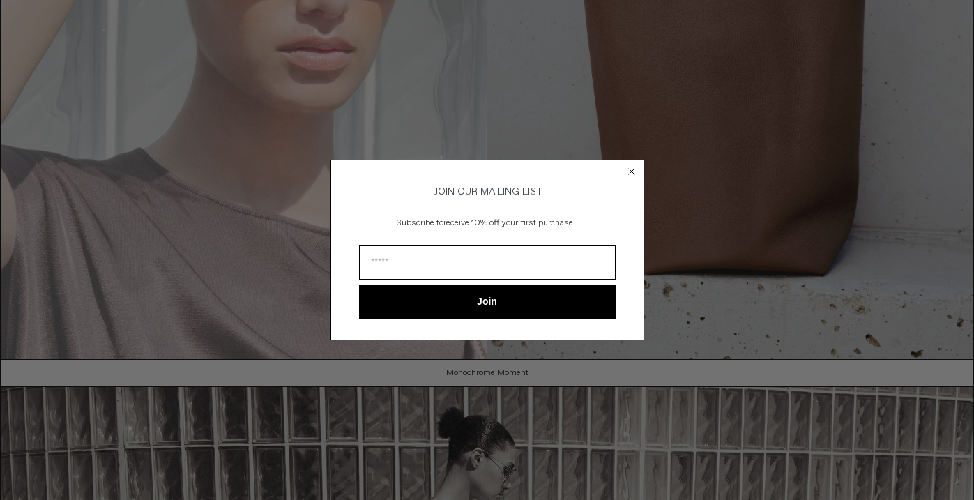
scroll to position [309, 0]
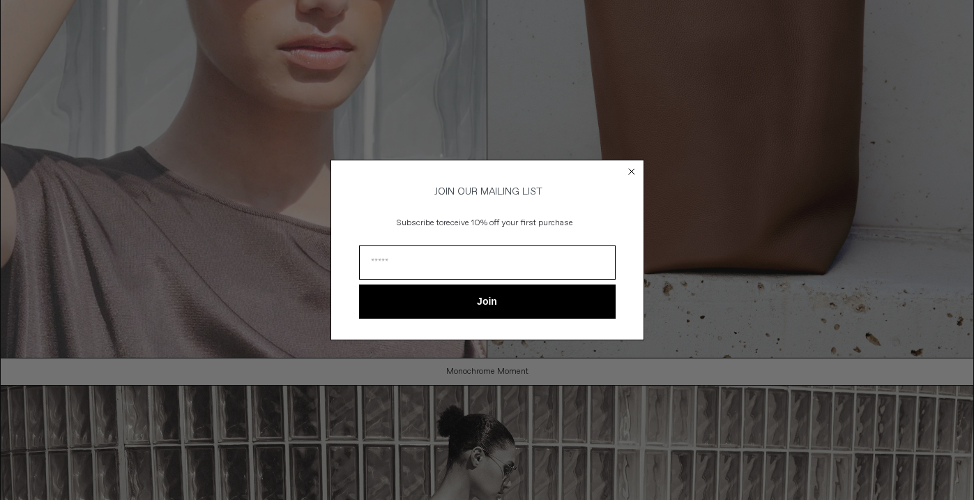
click at [632, 169] on icon "Close dialog" at bounding box center [632, 172] width 6 height 6
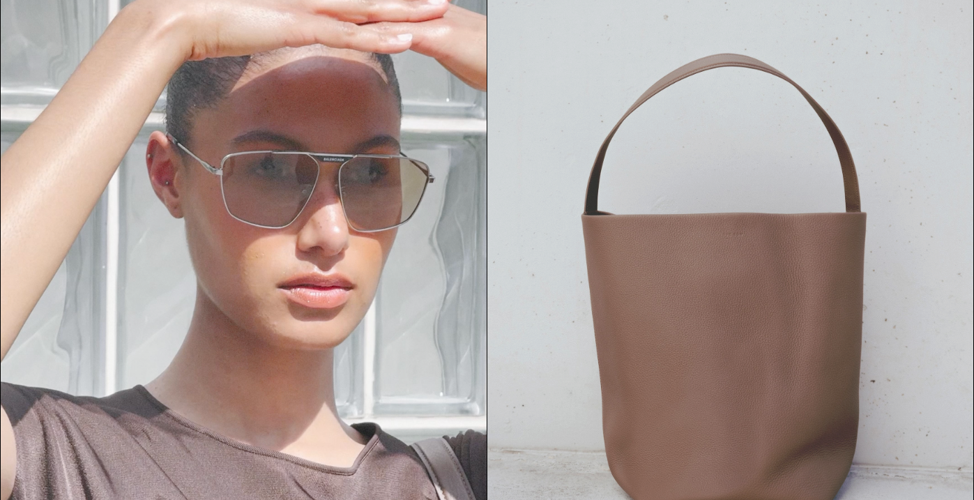
scroll to position [0, 0]
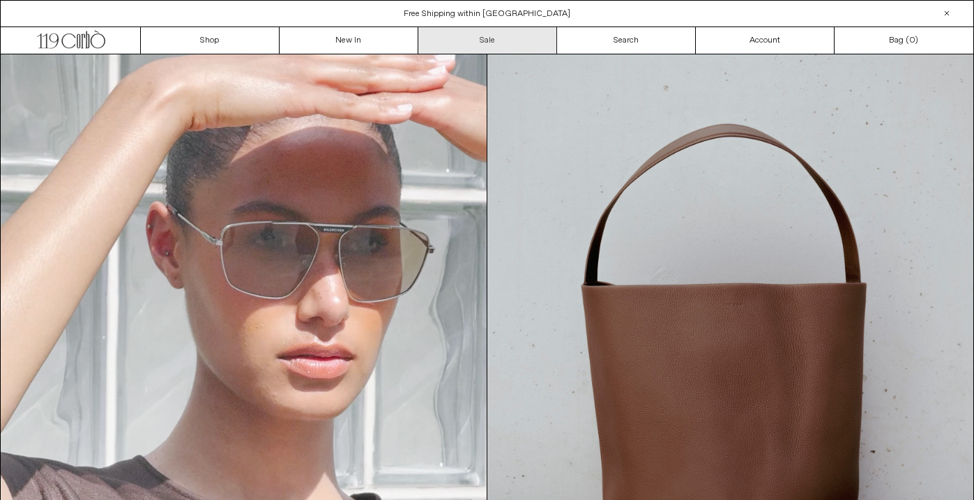
click at [485, 43] on link "Sale" at bounding box center [487, 40] width 139 height 26
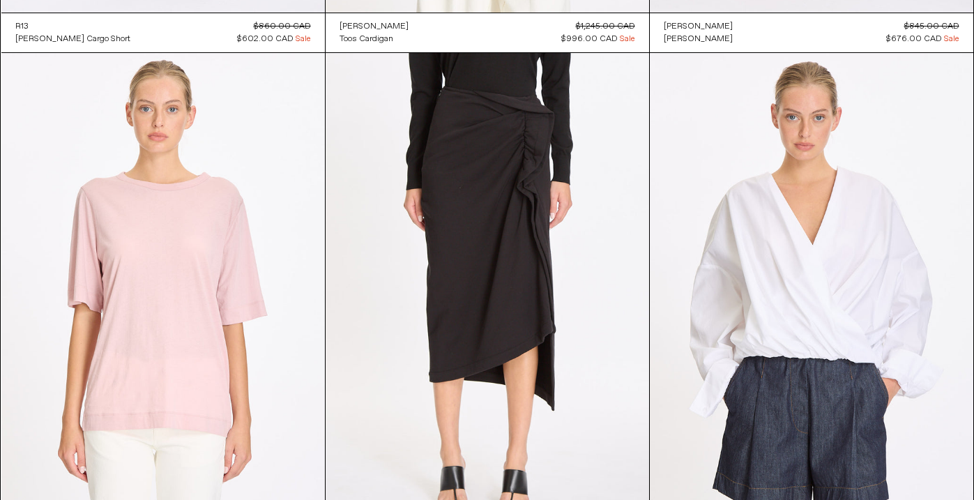
scroll to position [11698, 0]
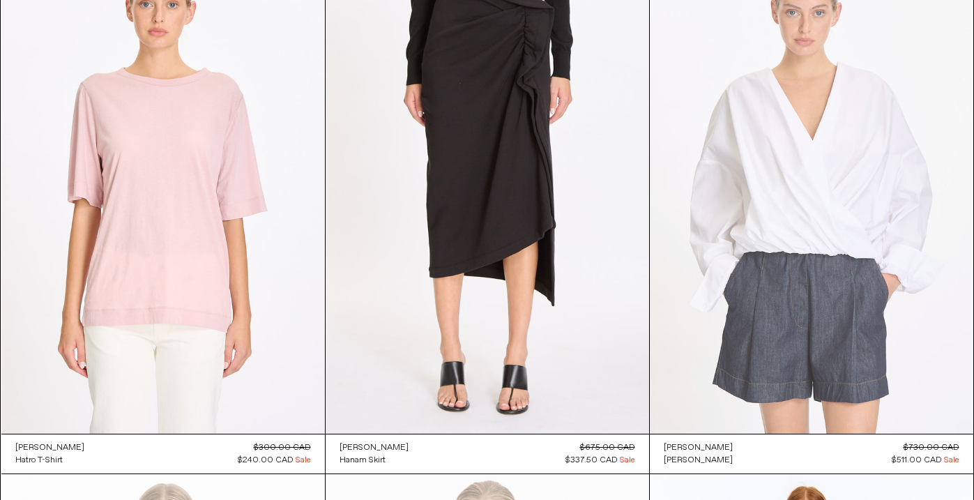
click at [801, 210] on at bounding box center [811, 190] width 323 height 485
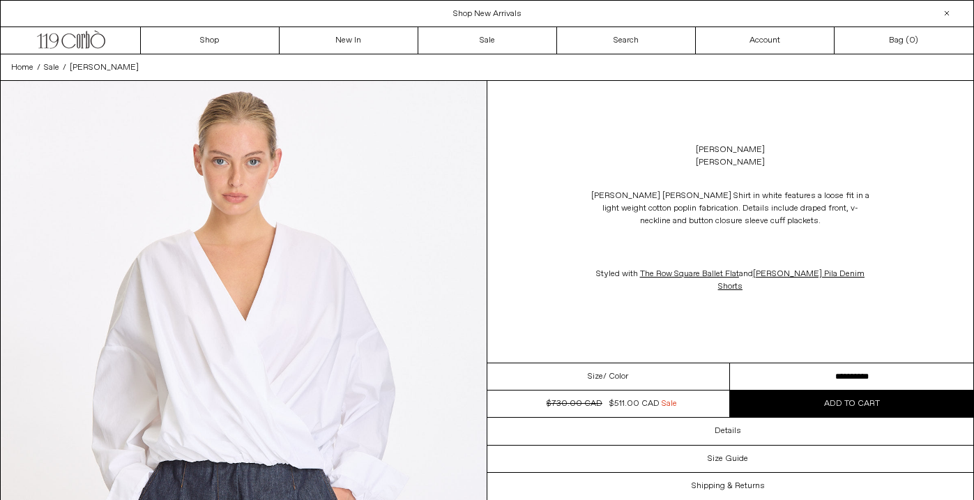
click at [759, 378] on select "**********" at bounding box center [851, 376] width 243 height 27
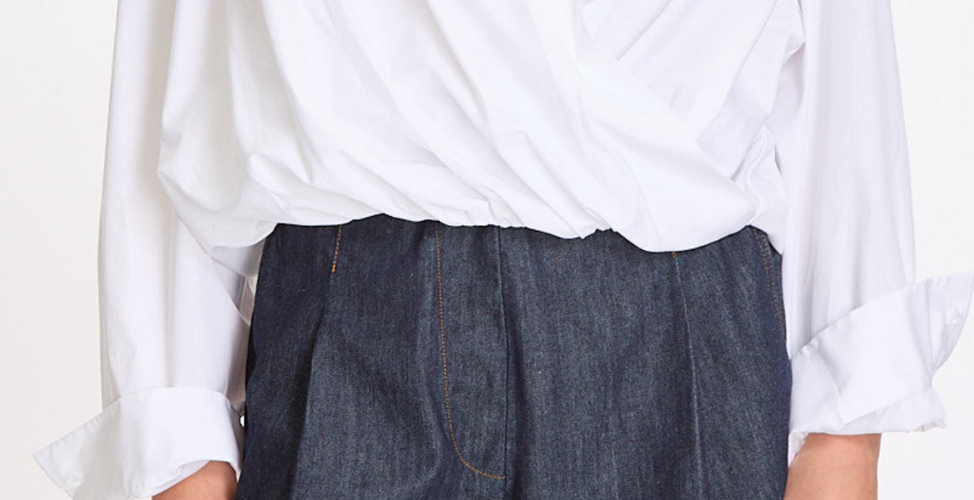
scroll to position [1282, 0]
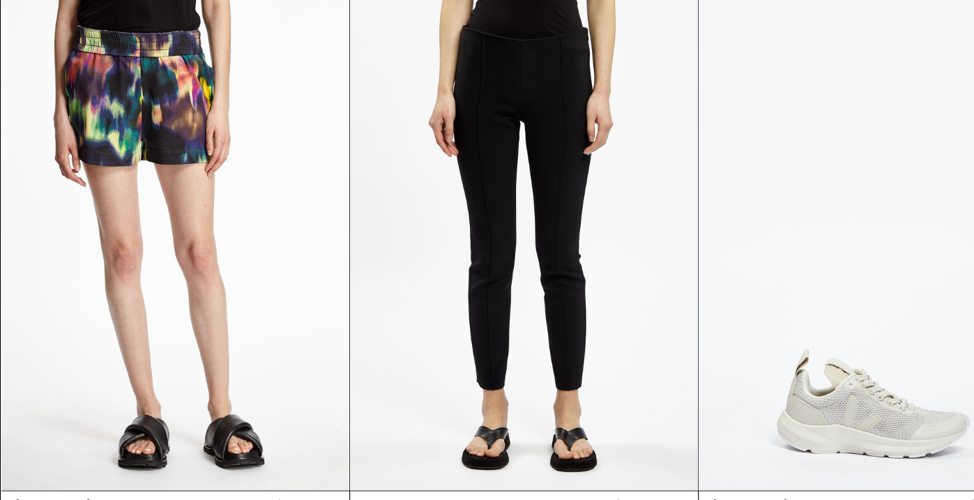
scroll to position [52216, 0]
